Goal: Task Accomplishment & Management: Manage account settings

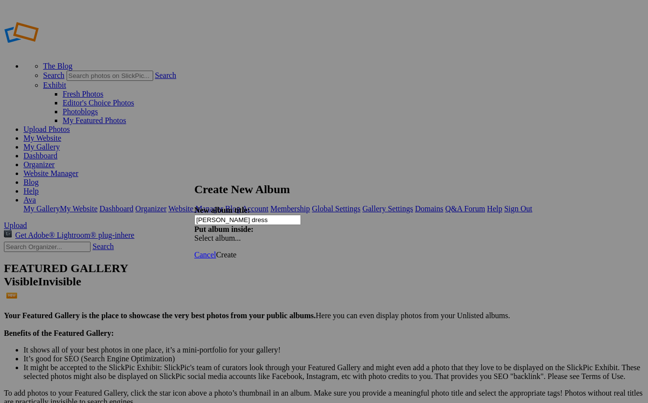
type input "[PERSON_NAME] dress"
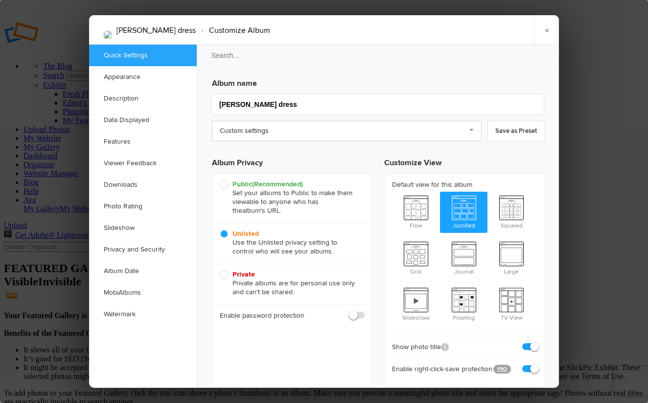
click at [258, 139] on link "Custom settings" at bounding box center [347, 130] width 270 height 21
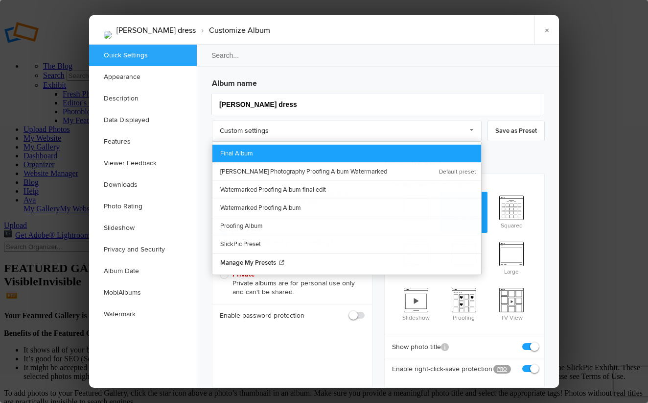
click at [275, 152] on link "Final Album" at bounding box center [347, 153] width 269 height 18
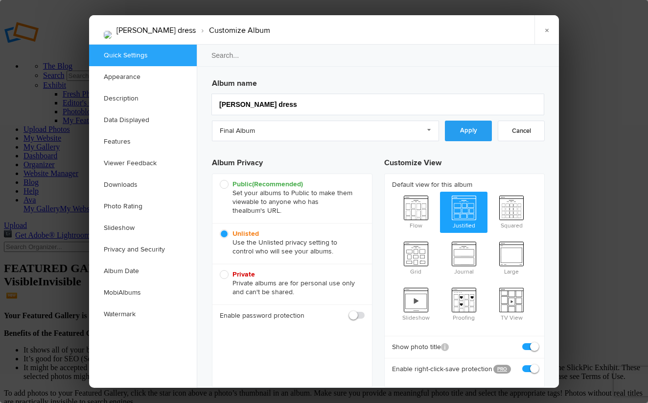
click at [455, 134] on link "Apply" at bounding box center [468, 130] width 47 height 21
checkbox input "false"
checkbox input "true"
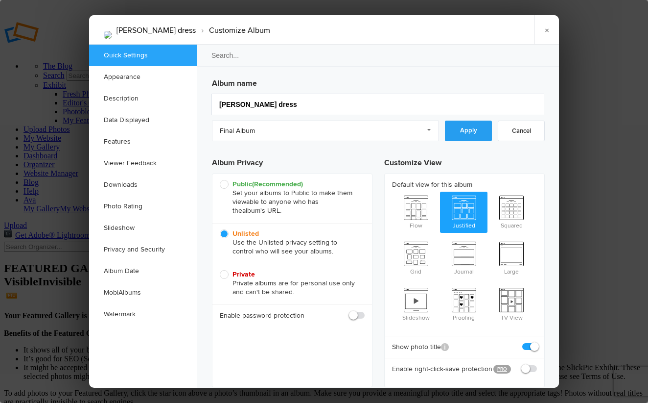
checkbox input "false"
checkbox input "true"
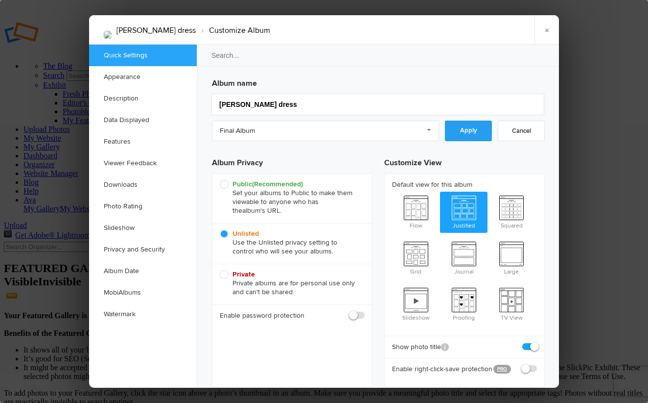
checkbox input "true"
checkbox input "false"
click at [551, 33] on link "×" at bounding box center [547, 29] width 24 height 29
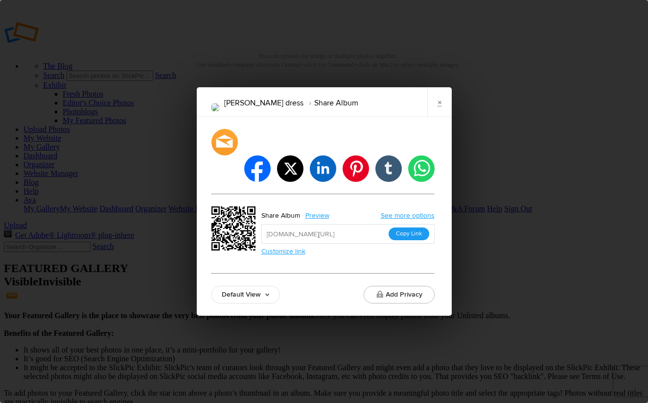
click at [414, 227] on button "Copy Link" at bounding box center [409, 233] width 41 height 13
